Goal: Information Seeking & Learning: Find specific fact

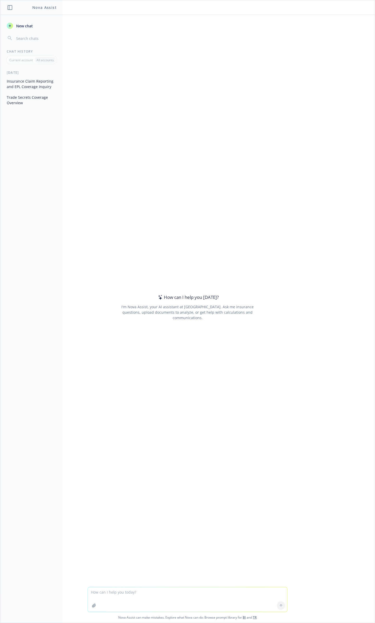
click at [155, 591] on textarea at bounding box center [188, 599] width 200 height 24
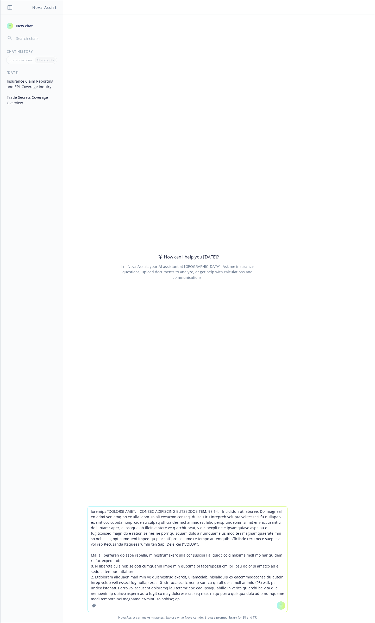
click at [108, 513] on textarea at bounding box center [188, 558] width 200 height 105
type textarea "simplify: “ARTICLE XIII. - TENANT RELOCATION ASSISTANCE SEC. 36.38. - Statement…"
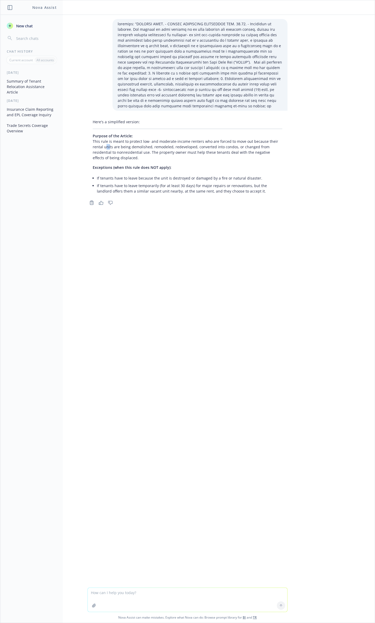
drag, startPoint x: 106, startPoint y: 151, endPoint x: 104, endPoint y: 152, distance: 2.7
click at [104, 152] on p "Purpose of the Article: This rule is meant to protect low- and moderate-income …" at bounding box center [188, 146] width 190 height 27
click at [209, 152] on p "Purpose of the Article: This rule is meant to protect low- and moderate-income …" at bounding box center [188, 146] width 190 height 27
click at [198, 597] on textarea at bounding box center [188, 600] width 200 height 24
paste textarea "California Health and Safety Code (§17975)"
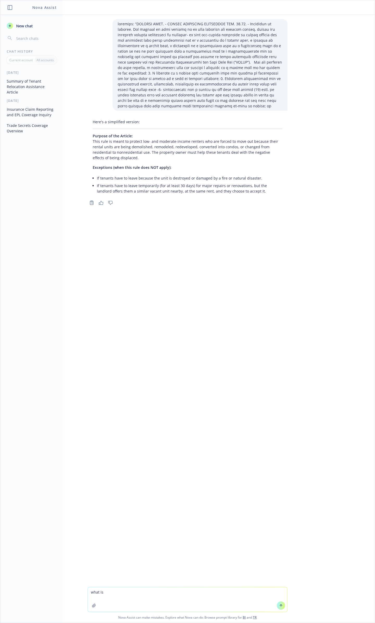
type textarea "what is California Health and Safety Code (§17975)"
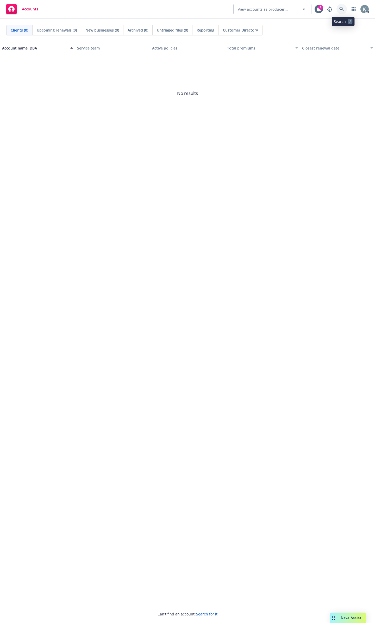
click at [347, 8] on link at bounding box center [342, 9] width 10 height 10
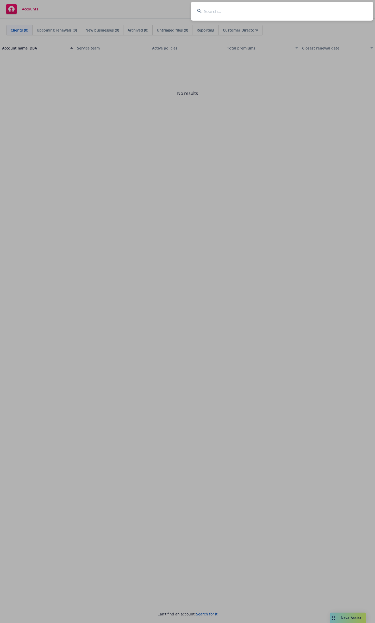
click at [214, 15] on input at bounding box center [282, 11] width 182 height 19
paste input "Rue Gilt Groupe, Inc."
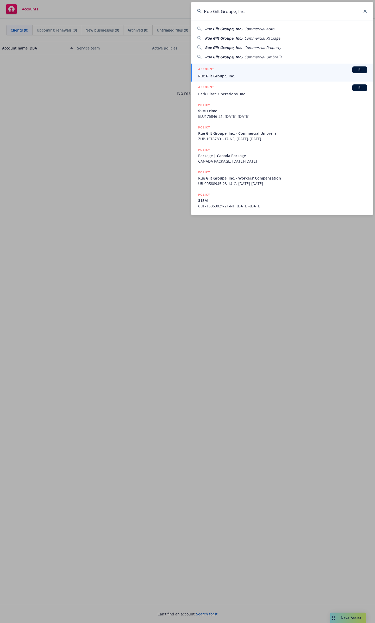
type input "Rue Gilt Groupe, Inc."
click at [229, 72] on div "ACCOUNT BI" at bounding box center [282, 69] width 169 height 7
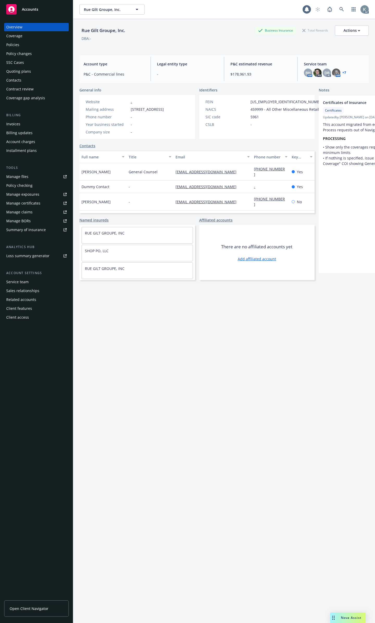
click at [51, 44] on div "Policies" at bounding box center [36, 45] width 60 height 8
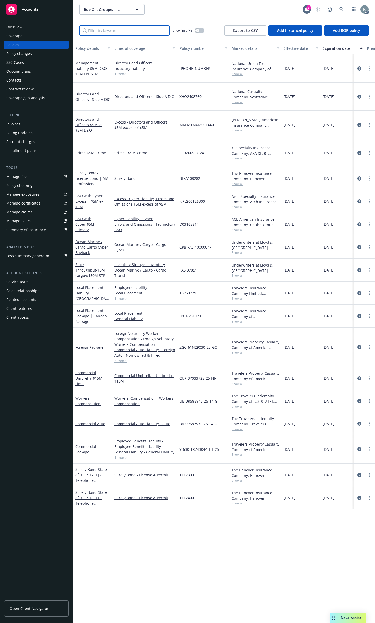
click at [154, 28] on input "Filter by keyword..." at bounding box center [124, 30] width 90 height 10
drag, startPoint x: 179, startPoint y: 282, endPoint x: 172, endPoint y: 281, distance: 6.3
click at [172, 305] on div "Local Placement - Package | Canada Package Local Placement General Liability UX…" at bounding box center [324, 316] width 503 height 23
click at [169, 290] on link "Local Placement" at bounding box center [144, 292] width 61 height 5
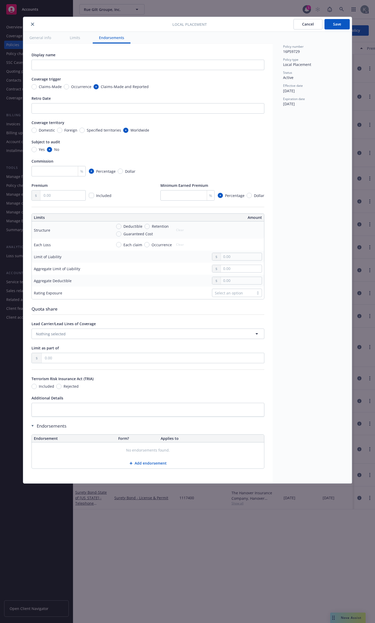
click at [32, 23] on icon "close" at bounding box center [32, 24] width 3 height 3
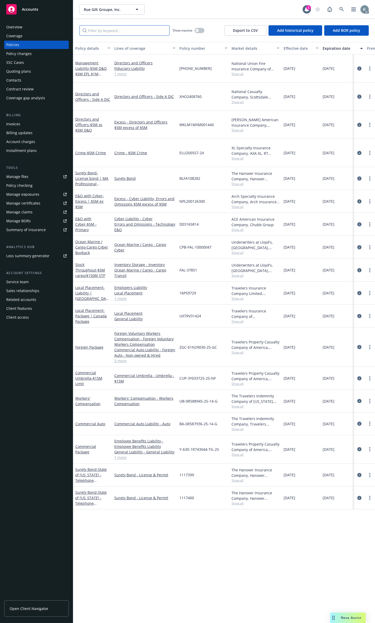
click at [132, 32] on input "Filter by keyword..." at bounding box center [124, 30] width 90 height 10
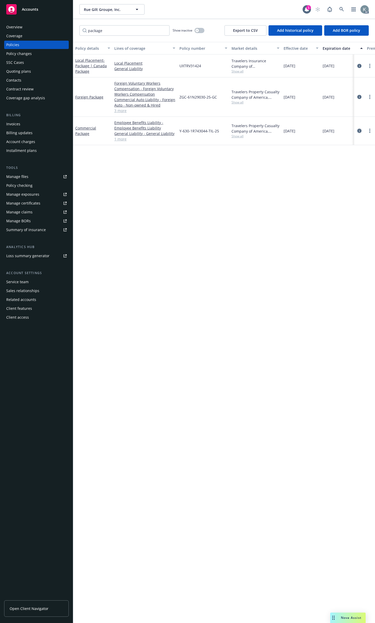
click at [359, 129] on icon "circleInformation" at bounding box center [359, 131] width 4 height 4
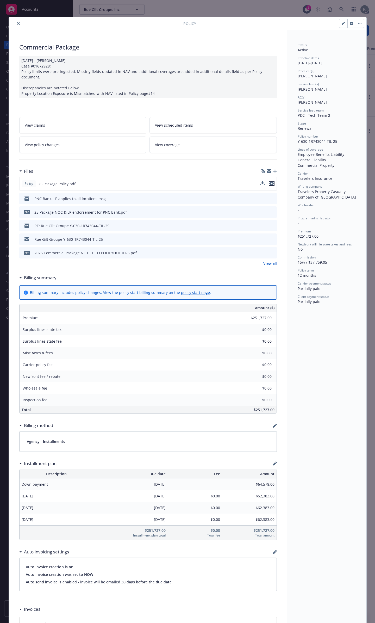
click at [270, 182] on icon "preview file" at bounding box center [271, 184] width 5 height 4
click at [17, 23] on button "close" at bounding box center [18, 23] width 6 height 6
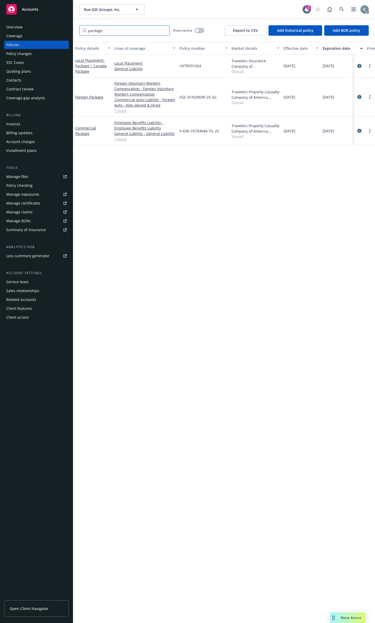
drag, startPoint x: 140, startPoint y: 31, endPoint x: 90, endPoint y: 27, distance: 49.9
click at [90, 27] on input "package" at bounding box center [124, 30] width 90 height 10
type input "p"
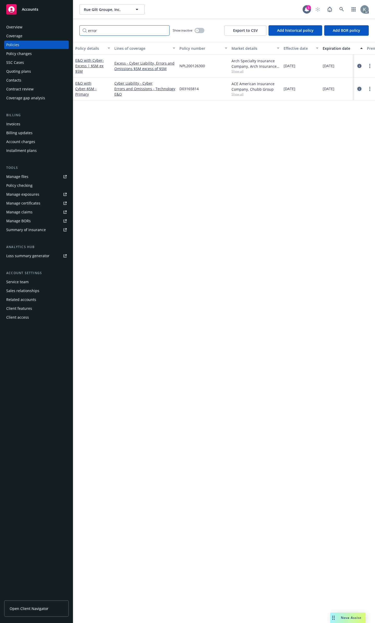
type input "error"
click at [360, 87] on link "circleInformation" at bounding box center [359, 89] width 6 height 6
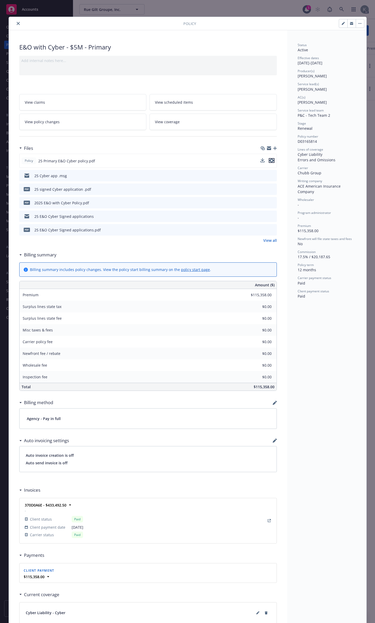
click at [271, 159] on icon "preview file" at bounding box center [271, 161] width 5 height 4
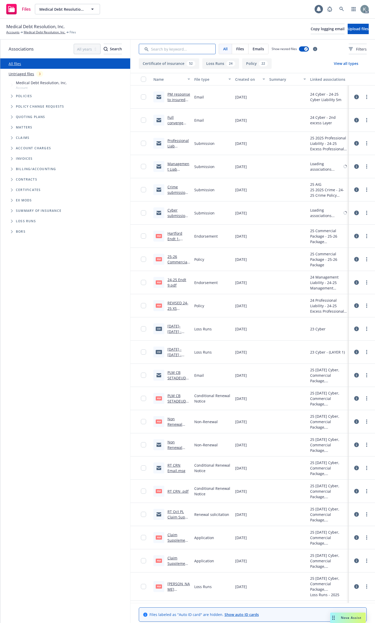
click at [184, 47] on input "Search by keyword..." at bounding box center [177, 49] width 77 height 10
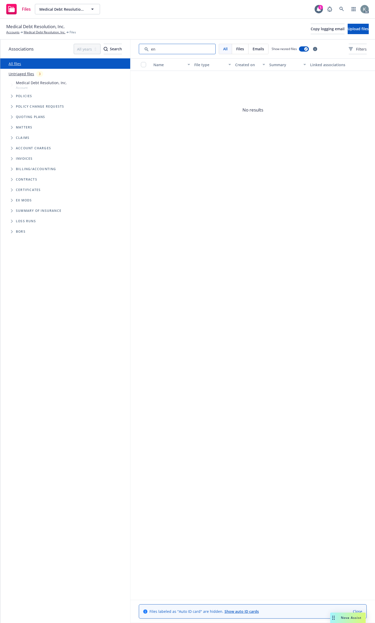
type input "e"
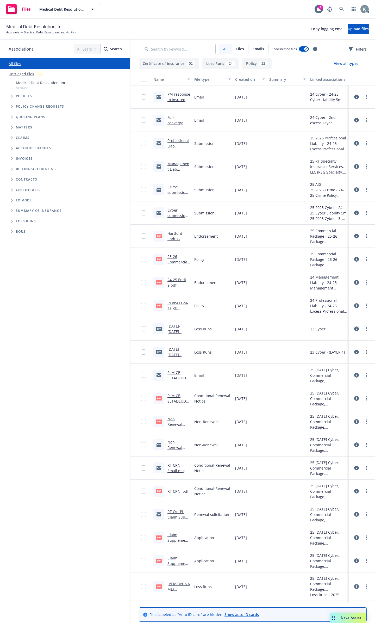
click at [11, 95] on span "Tree Example" at bounding box center [12, 96] width 8 height 8
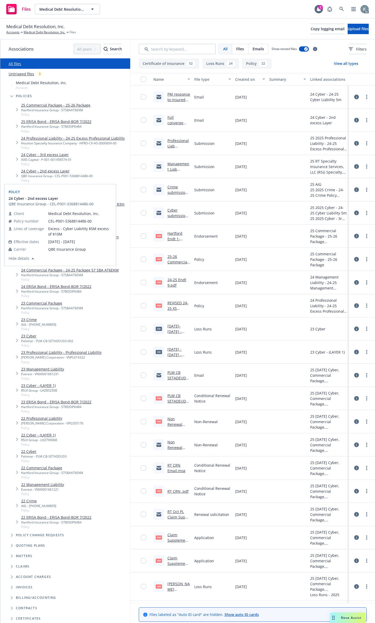
click at [16, 355] on icon "Tree Example" at bounding box center [17, 356] width 2 height 3
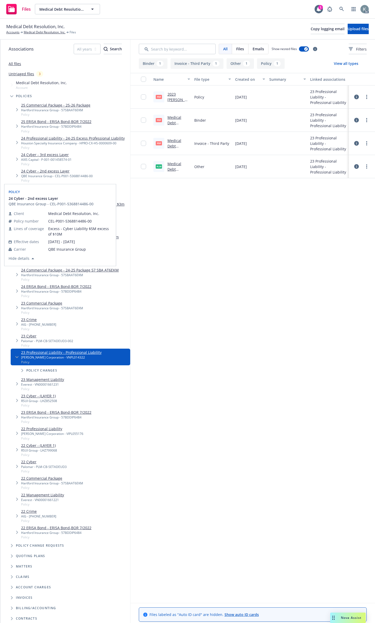
click at [174, 120] on link "Medical Debt Resolution, Inc. DBA RIP Medical Debt - 23 - Professional Liabilit…" at bounding box center [178, 139] width 21 height 49
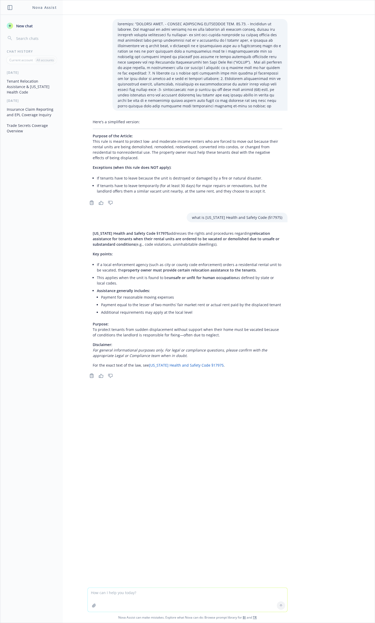
click at [95, 607] on button "button" at bounding box center [94, 605] width 8 height 8
click at [145, 561] on textarea at bounding box center [188, 565] width 200 height 24
click at [188, 559] on textarea "will this cover allegations of mis" at bounding box center [188, 564] width 200 height 24
type textarea "will this cover allegations of misappropriation of funds"
click at [279, 570] on icon at bounding box center [281, 570] width 4 height 4
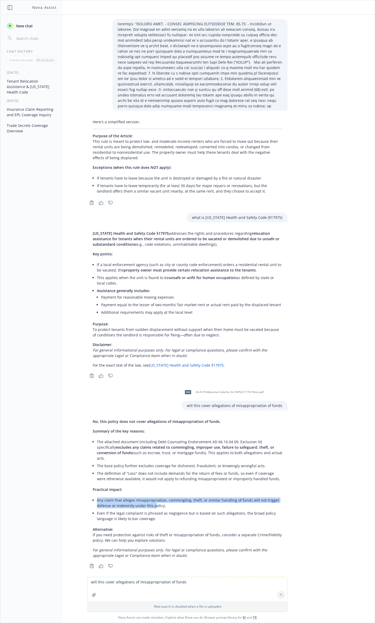
drag, startPoint x: 94, startPoint y: 490, endPoint x: 152, endPoint y: 494, distance: 57.7
click at [152, 496] on li "Any claim that alleges misappropriation, commingling, theft, or similar handlin…" at bounding box center [189, 502] width 185 height 13
